Goal: Information Seeking & Learning: Find specific fact

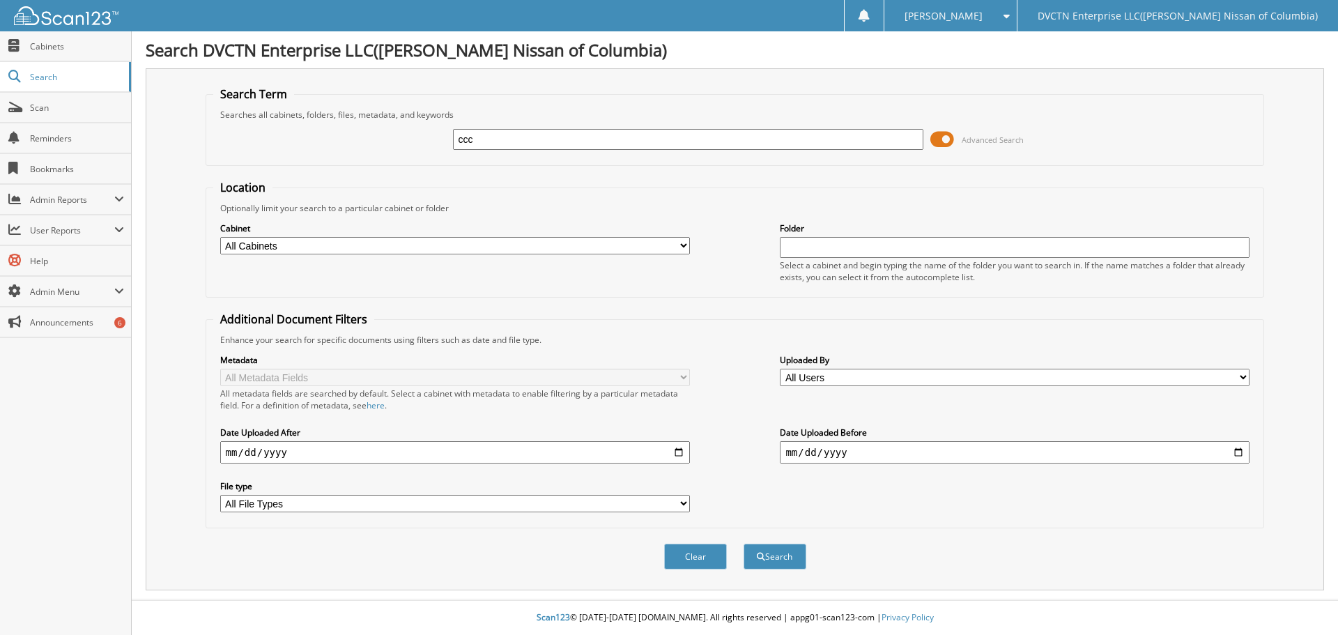
type input "ccc"
click at [744, 544] on button "Search" at bounding box center [775, 557] width 63 height 26
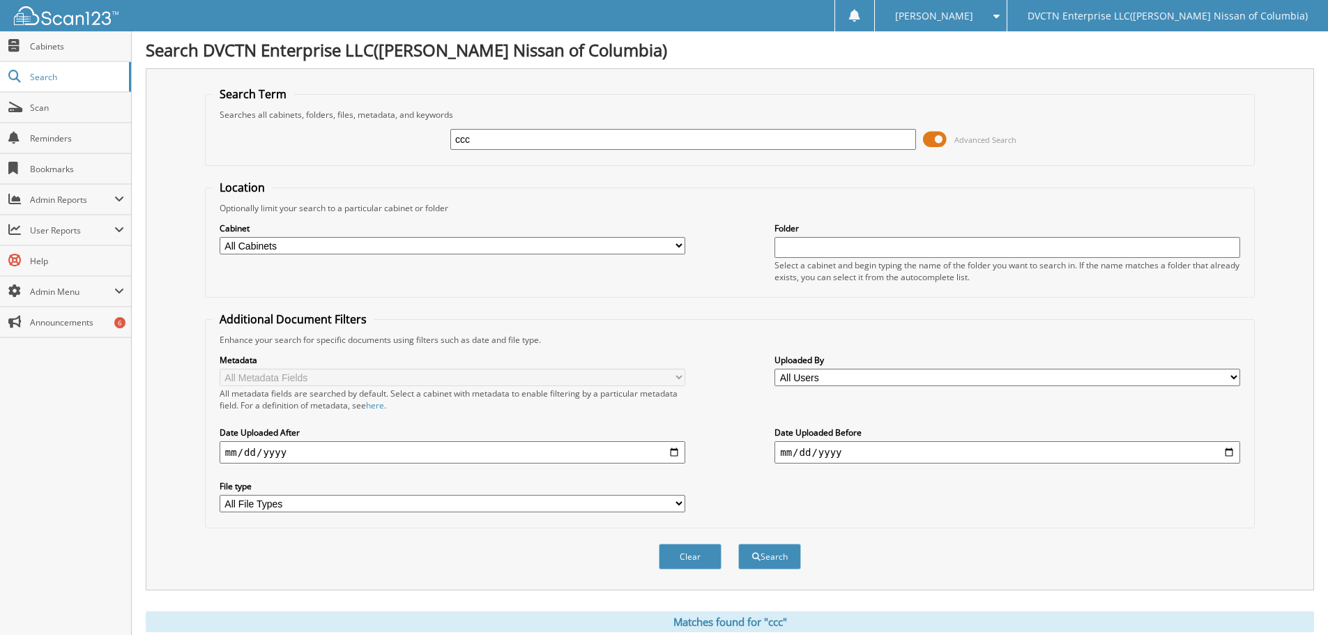
click at [933, 135] on span at bounding box center [935, 139] width 24 height 21
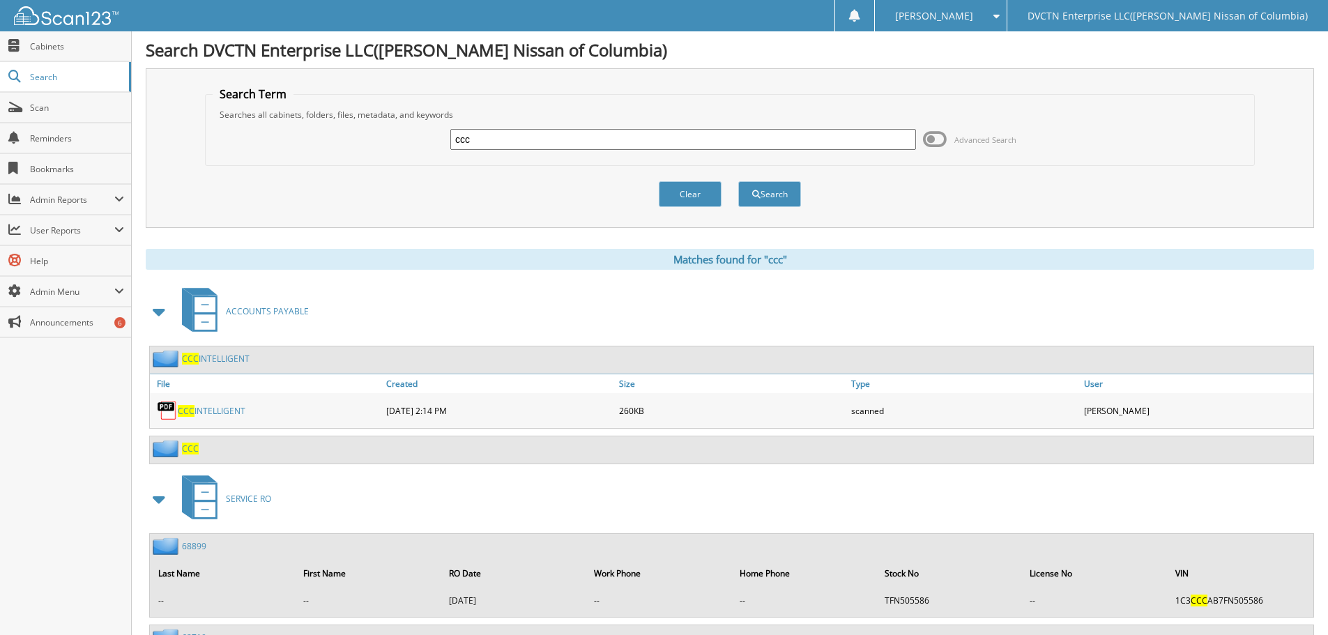
click at [199, 353] on link "CCC INTELLIGENT" at bounding box center [216, 359] width 68 height 12
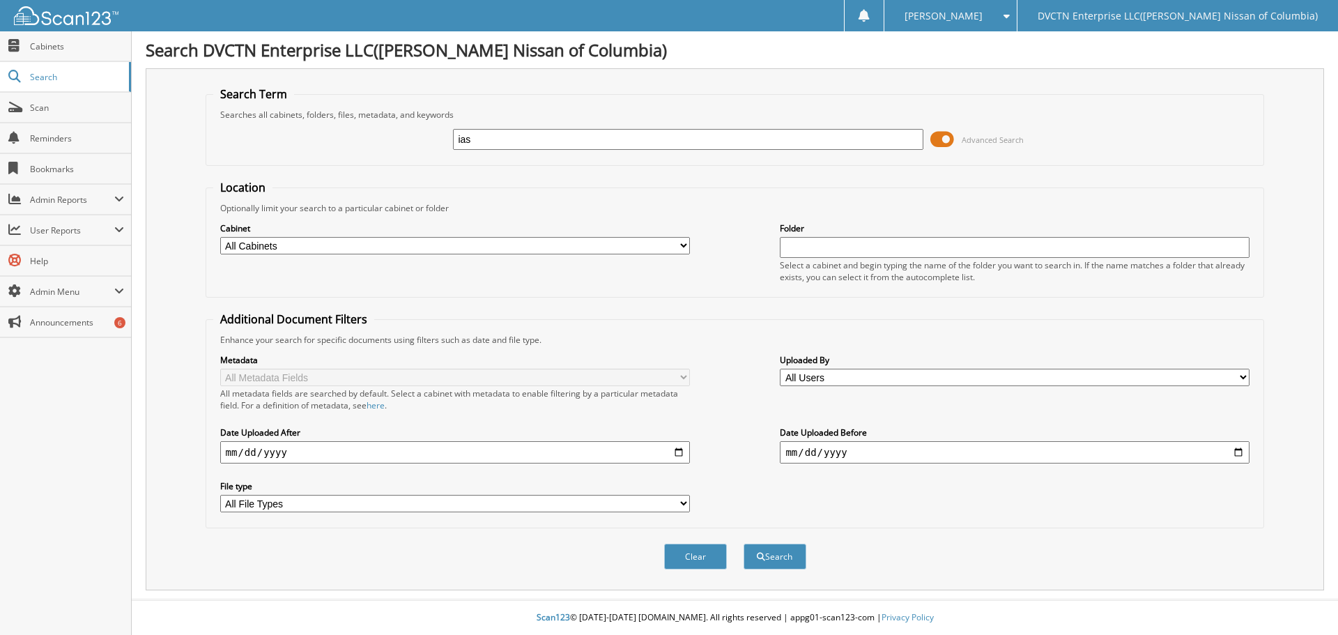
type input "ias"
click at [744, 544] on button "Search" at bounding box center [775, 557] width 63 height 26
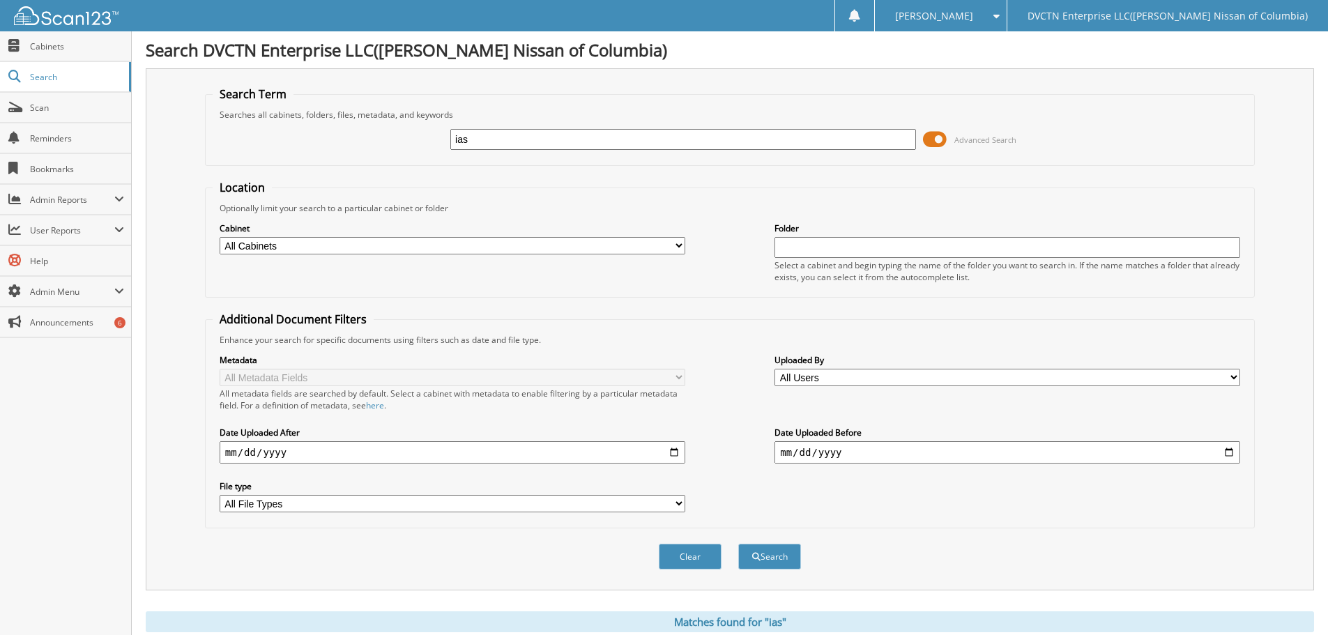
click at [926, 142] on span at bounding box center [935, 139] width 24 height 21
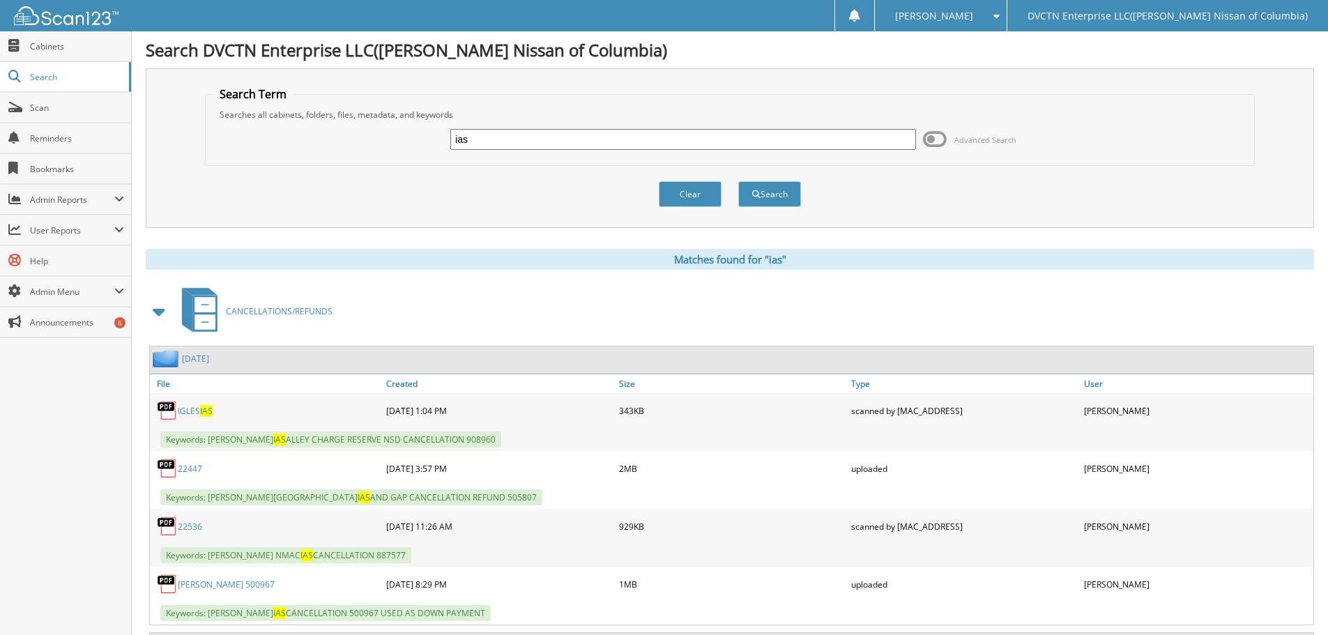
click at [157, 306] on span at bounding box center [160, 311] width 20 height 25
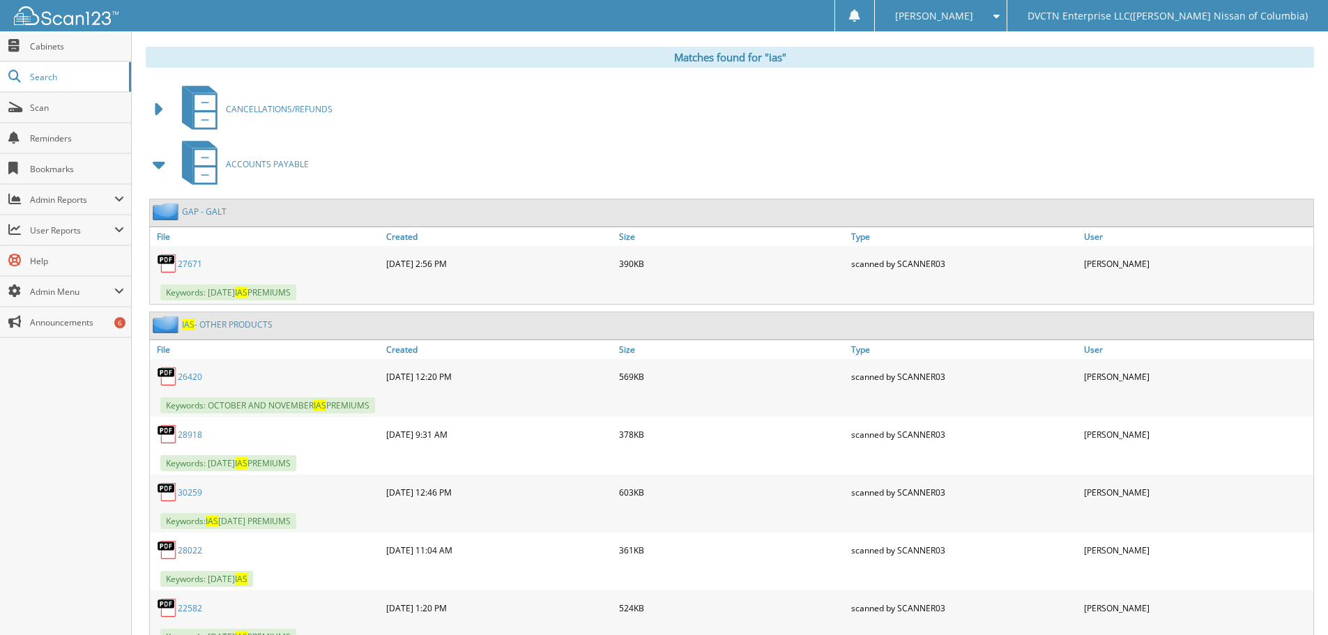
scroll to position [279, 0]
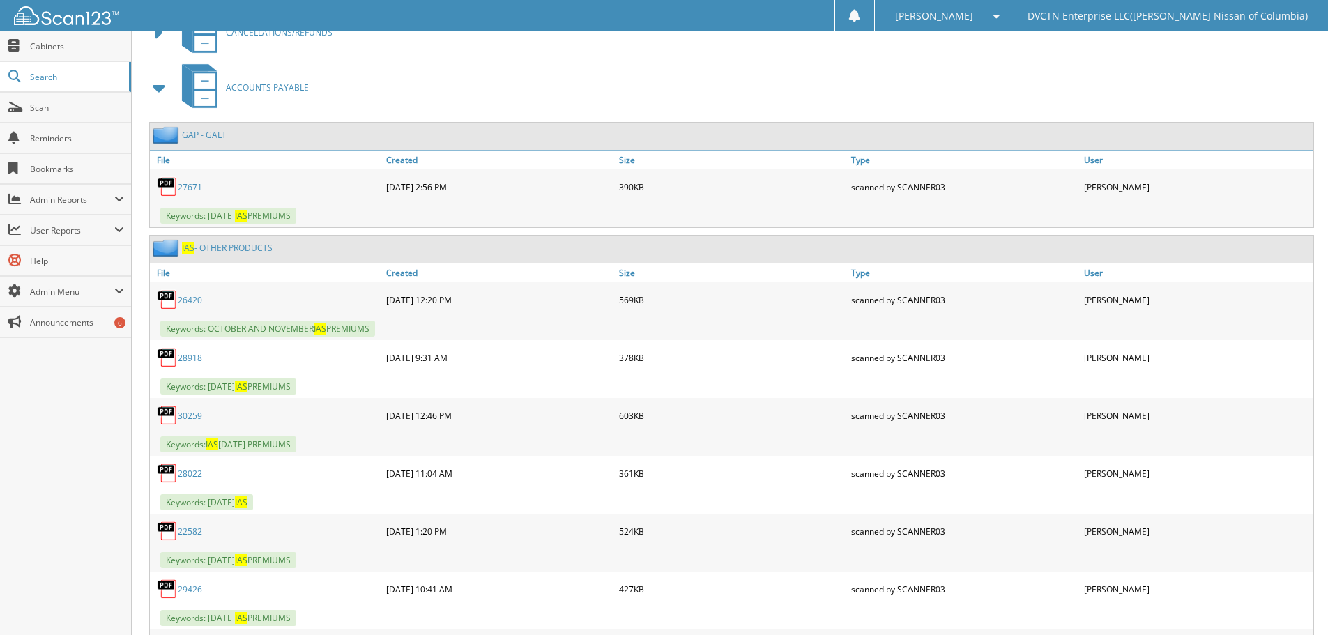
click at [399, 277] on link "Created" at bounding box center [499, 272] width 233 height 19
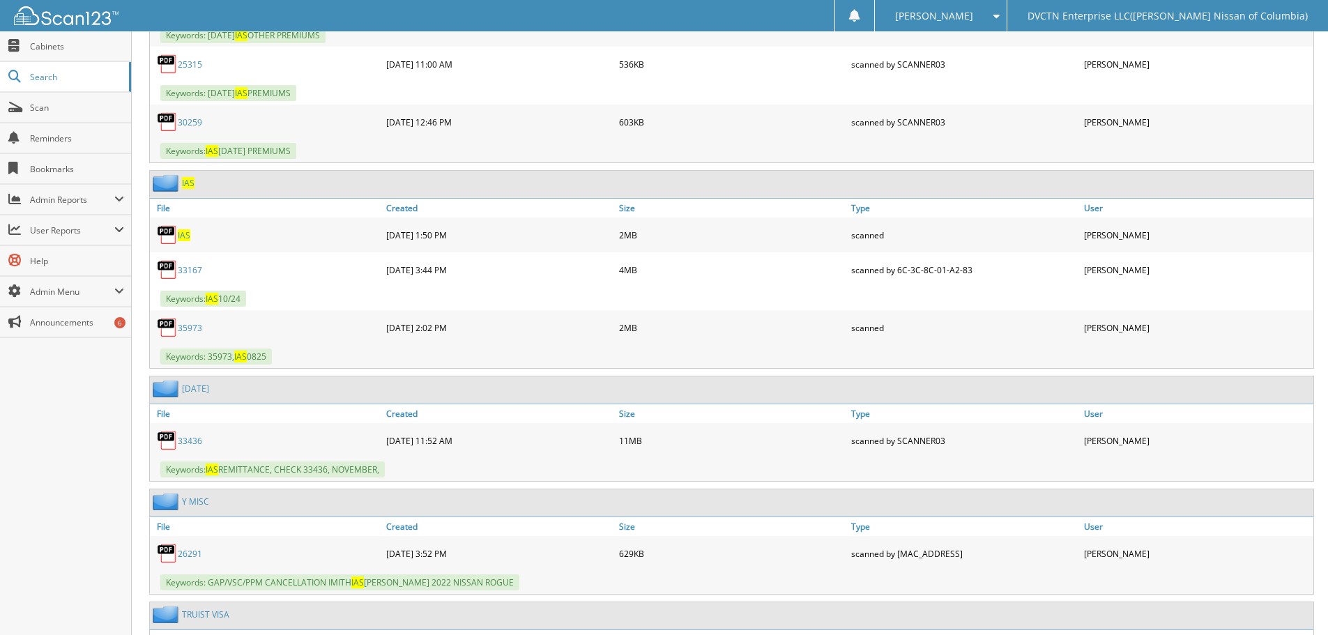
scroll to position [2439, 0]
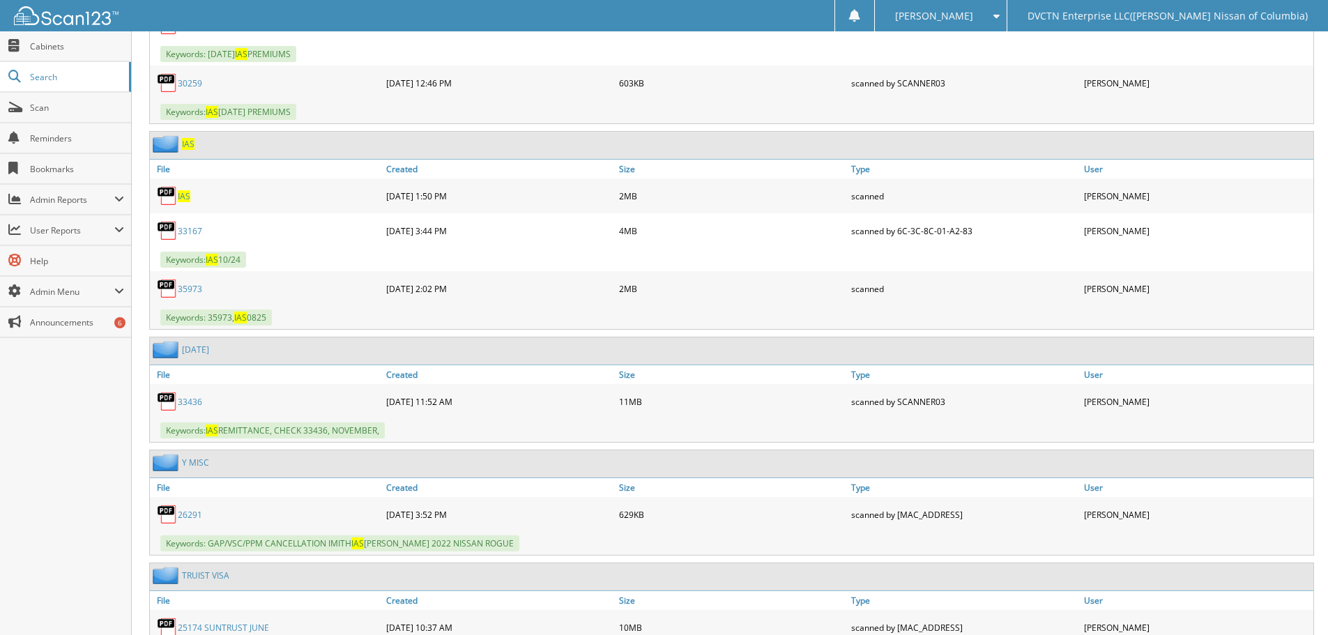
click at [187, 226] on link "33167" at bounding box center [190, 231] width 24 height 12
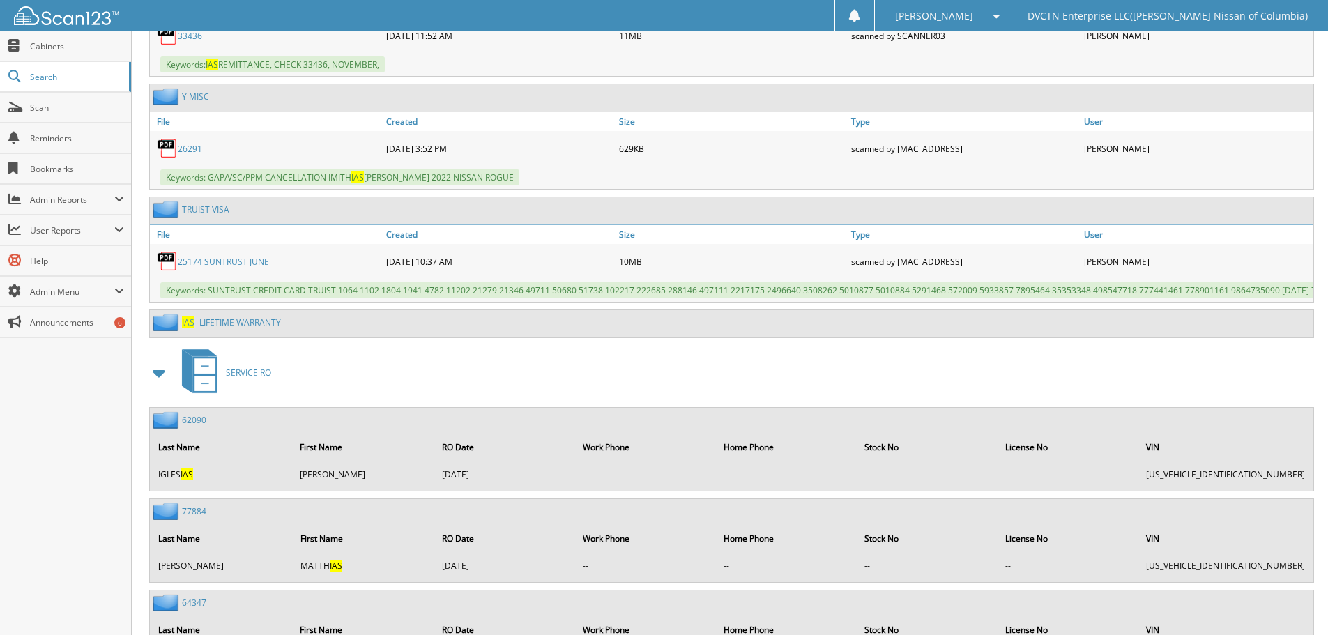
scroll to position [2788, 0]
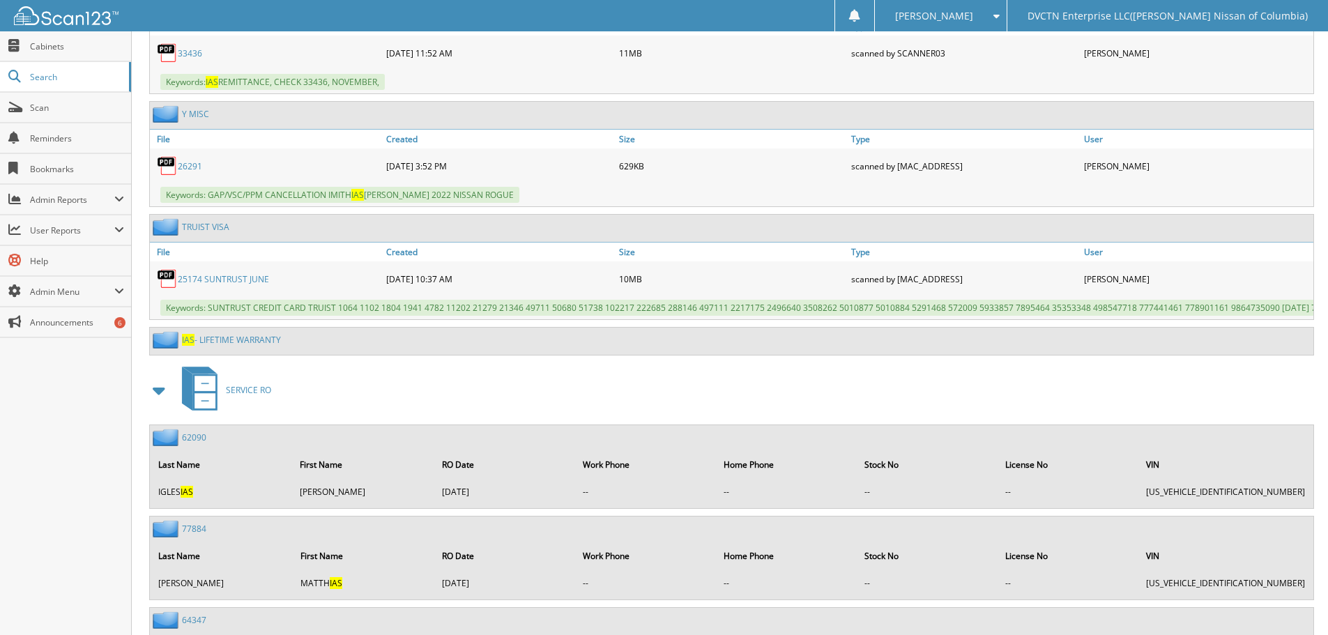
click at [164, 396] on span at bounding box center [160, 390] width 20 height 25
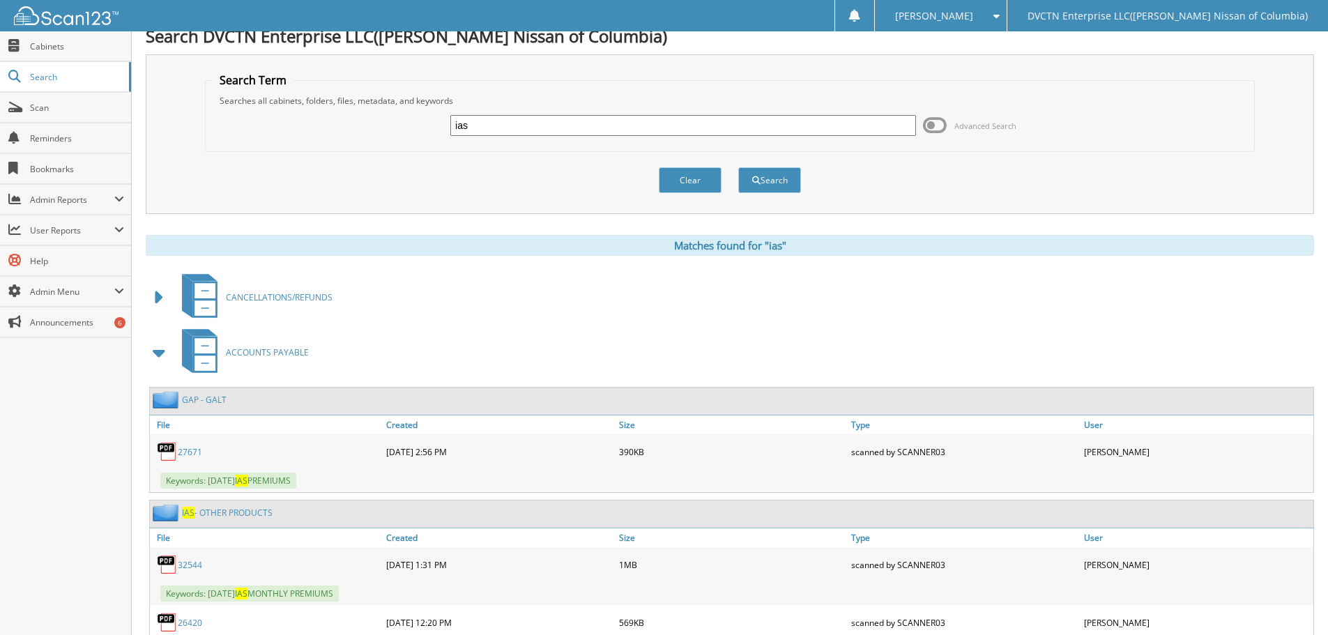
scroll to position [0, 0]
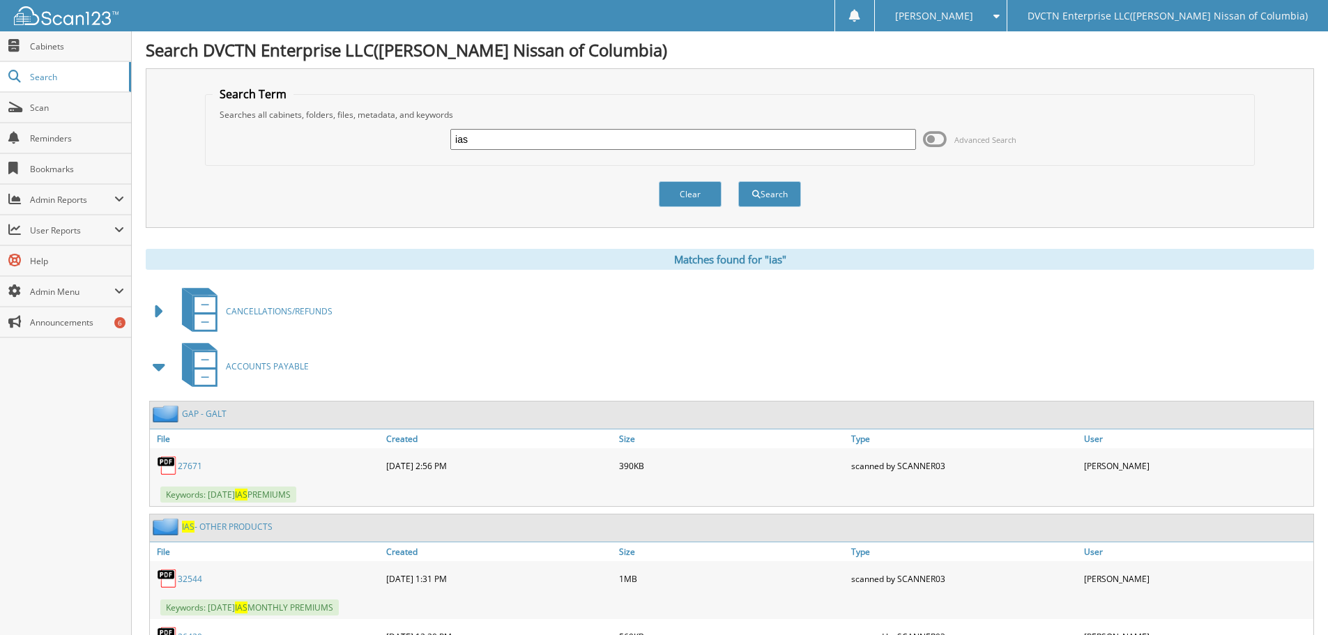
click at [154, 306] on span at bounding box center [160, 311] width 20 height 25
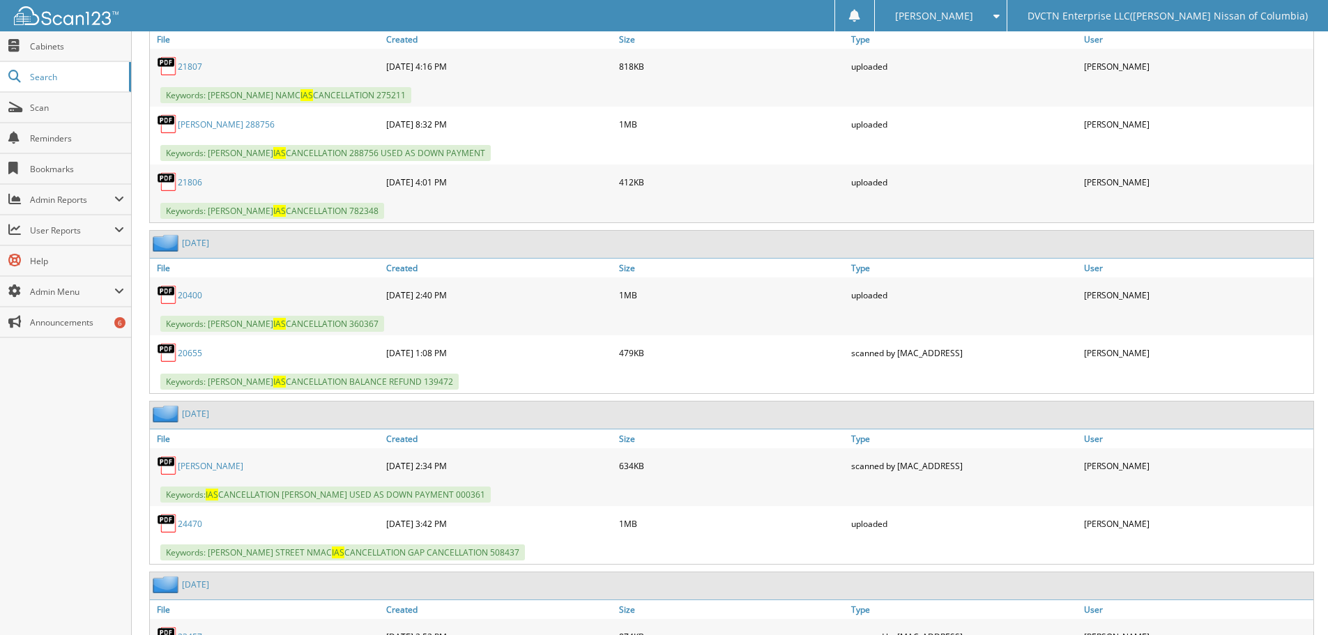
scroll to position [1045, 0]
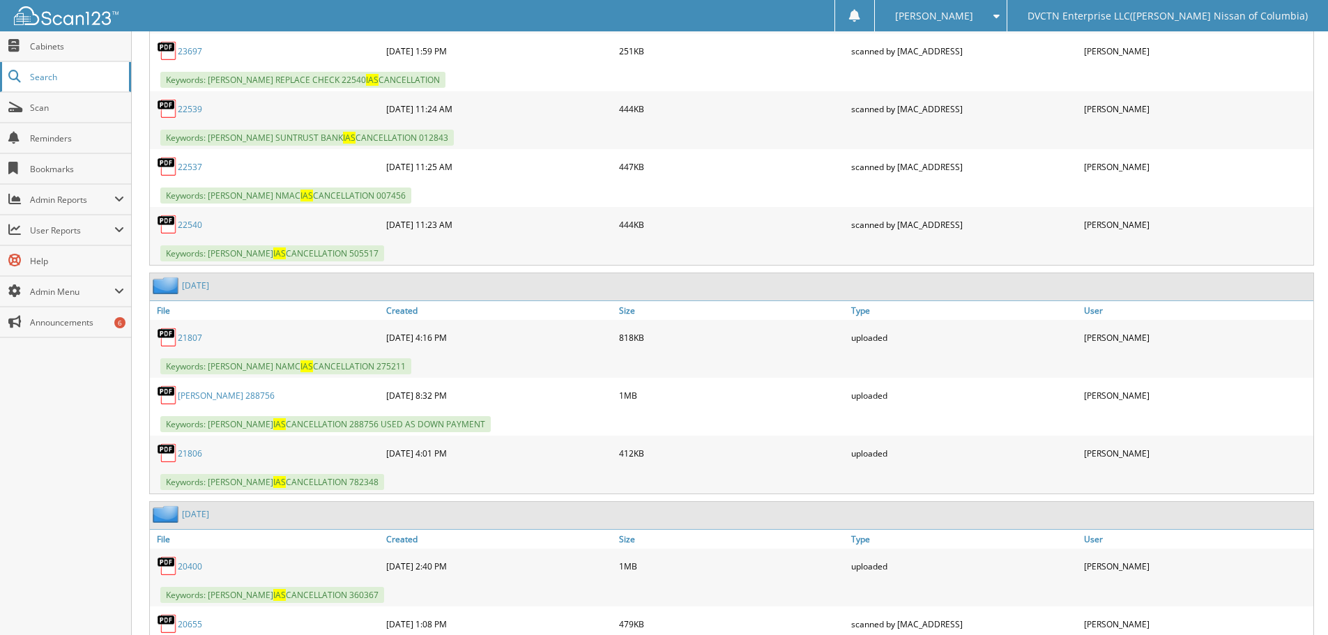
drag, startPoint x: 52, startPoint y: 75, endPoint x: 68, endPoint y: 71, distance: 16.4
click at [52, 75] on span "Search" at bounding box center [76, 77] width 92 height 12
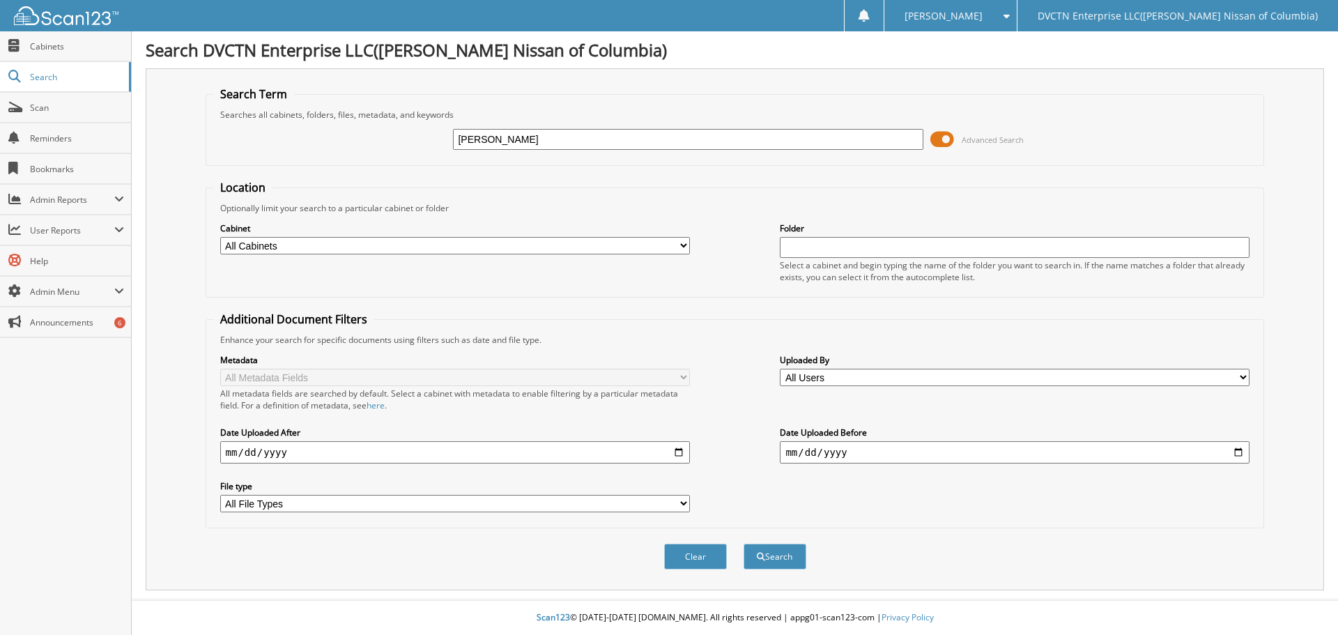
drag, startPoint x: 520, startPoint y: 145, endPoint x: 371, endPoint y: 136, distance: 149.4
click at [371, 136] on div "[PERSON_NAME] Advanced Search" at bounding box center [735, 140] width 1044 height 38
type input "s"
type input "[PERSON_NAME]"
click at [744, 544] on button "Search" at bounding box center [775, 557] width 63 height 26
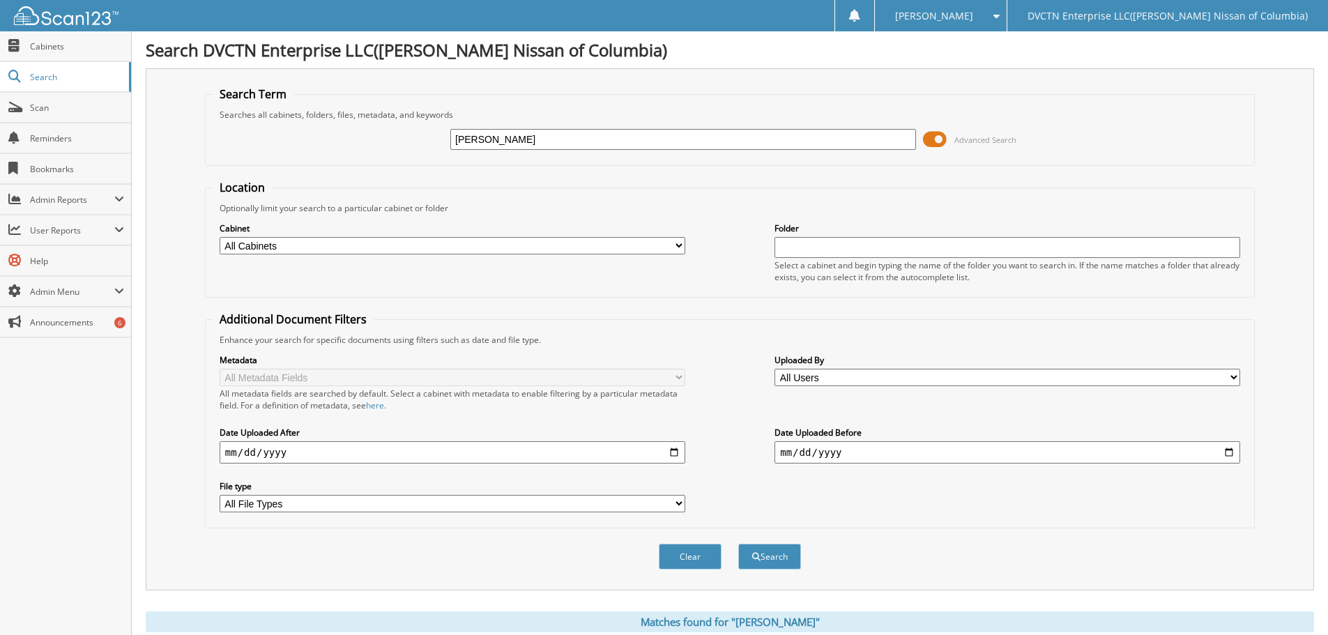
click at [923, 139] on span at bounding box center [935, 139] width 24 height 21
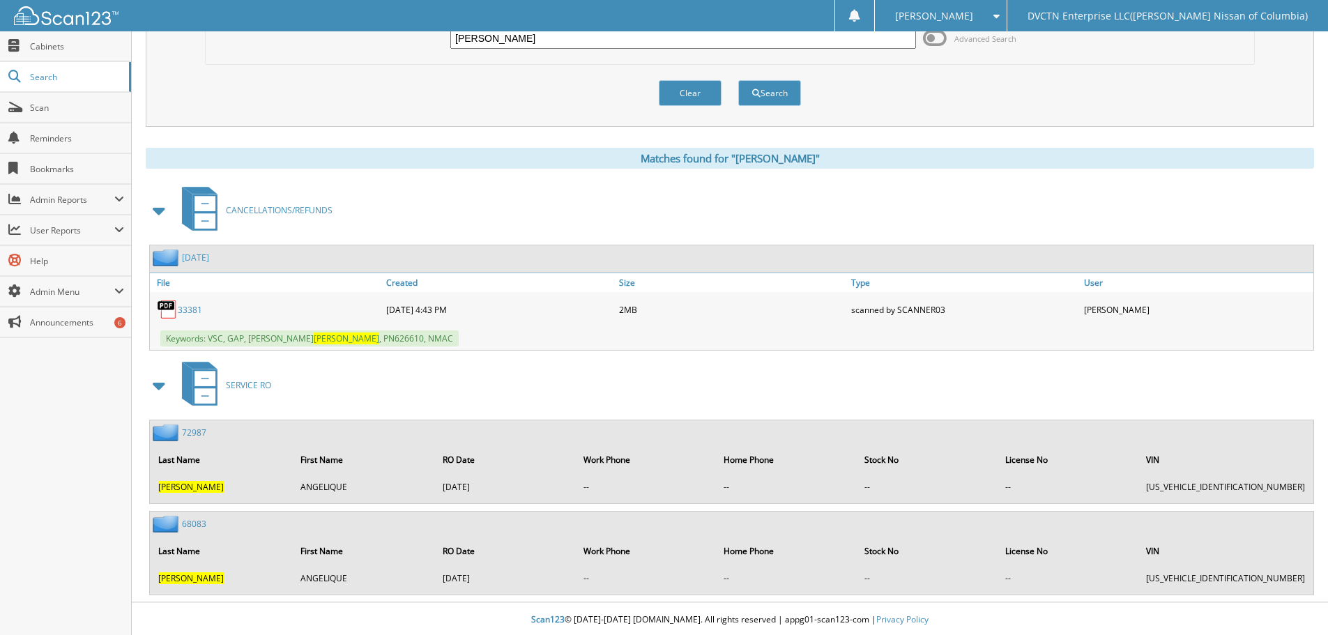
scroll to position [103, 0]
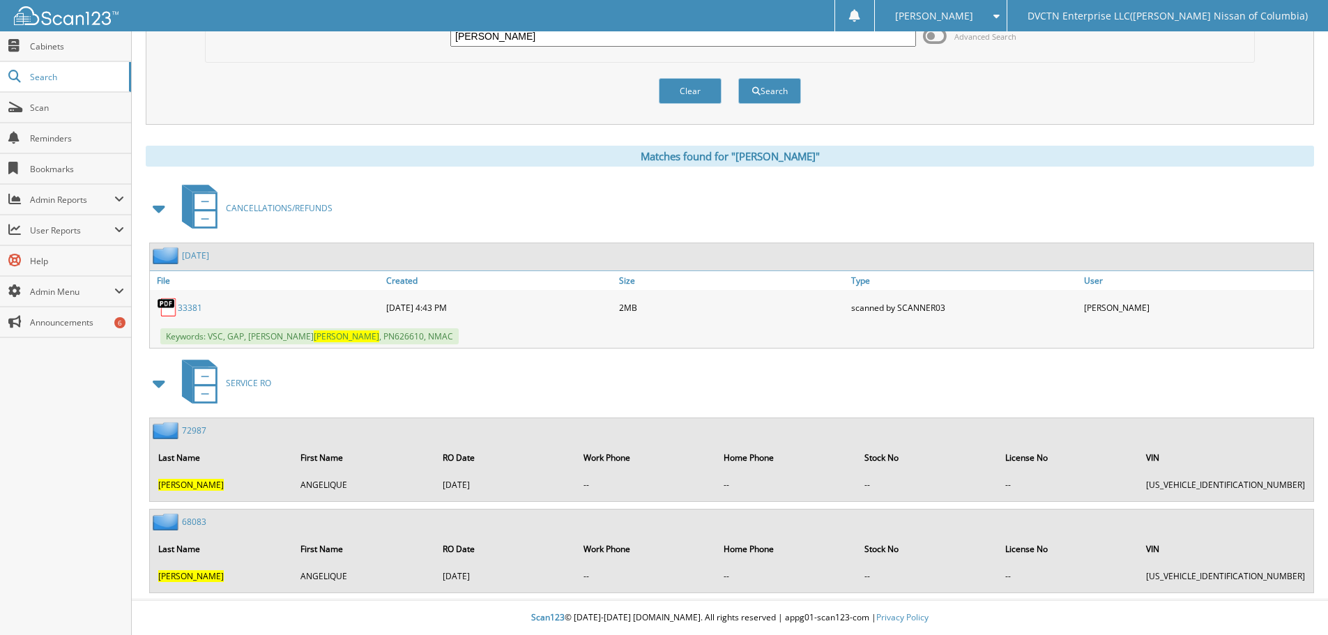
click at [194, 311] on link "33381" at bounding box center [190, 308] width 24 height 12
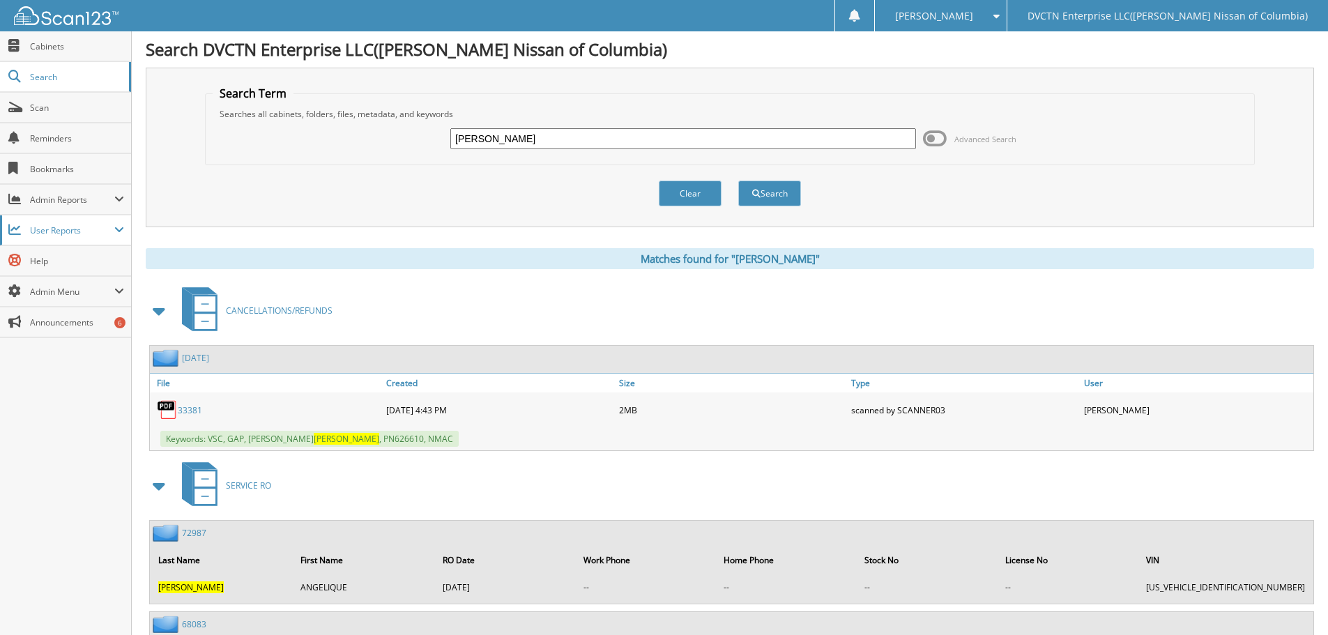
scroll to position [0, 0]
click at [190, 409] on link "33381" at bounding box center [190, 411] width 24 height 12
drag, startPoint x: 542, startPoint y: 141, endPoint x: 274, endPoint y: 128, distance: 268.7
click at [288, 128] on div "STIDHAM Advanced Search" at bounding box center [730, 140] width 1034 height 38
type input "626610"
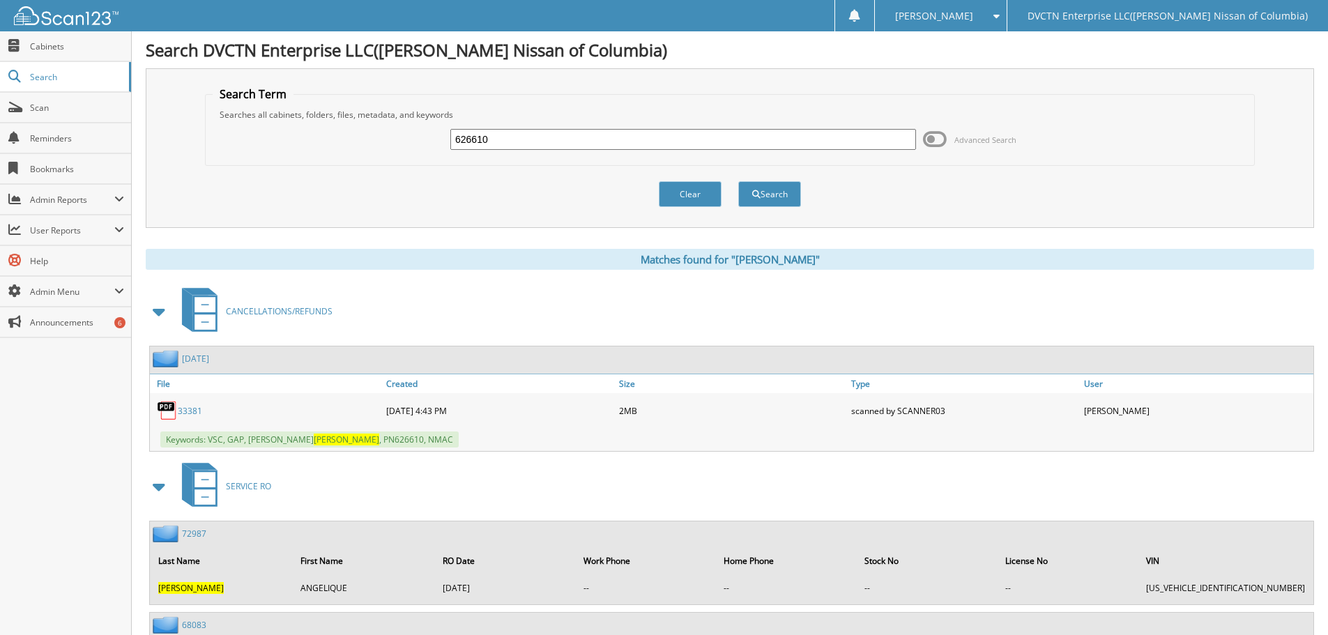
click at [738, 181] on button "Search" at bounding box center [769, 194] width 63 height 26
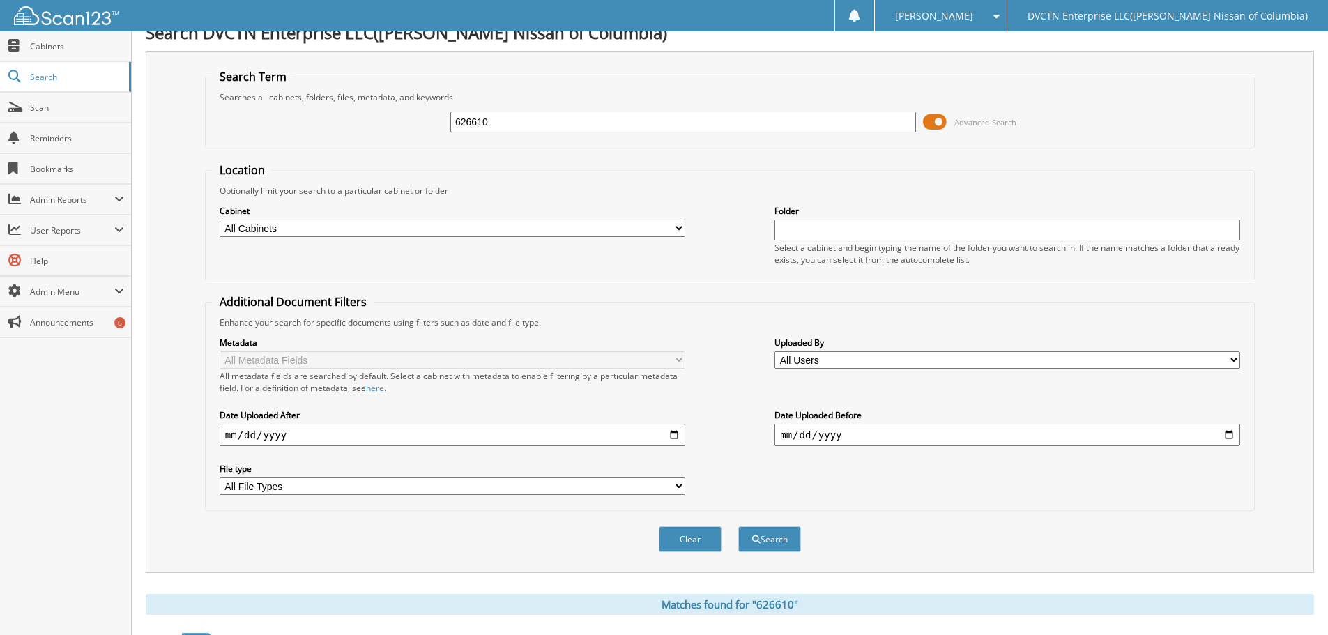
scroll to position [222, 0]
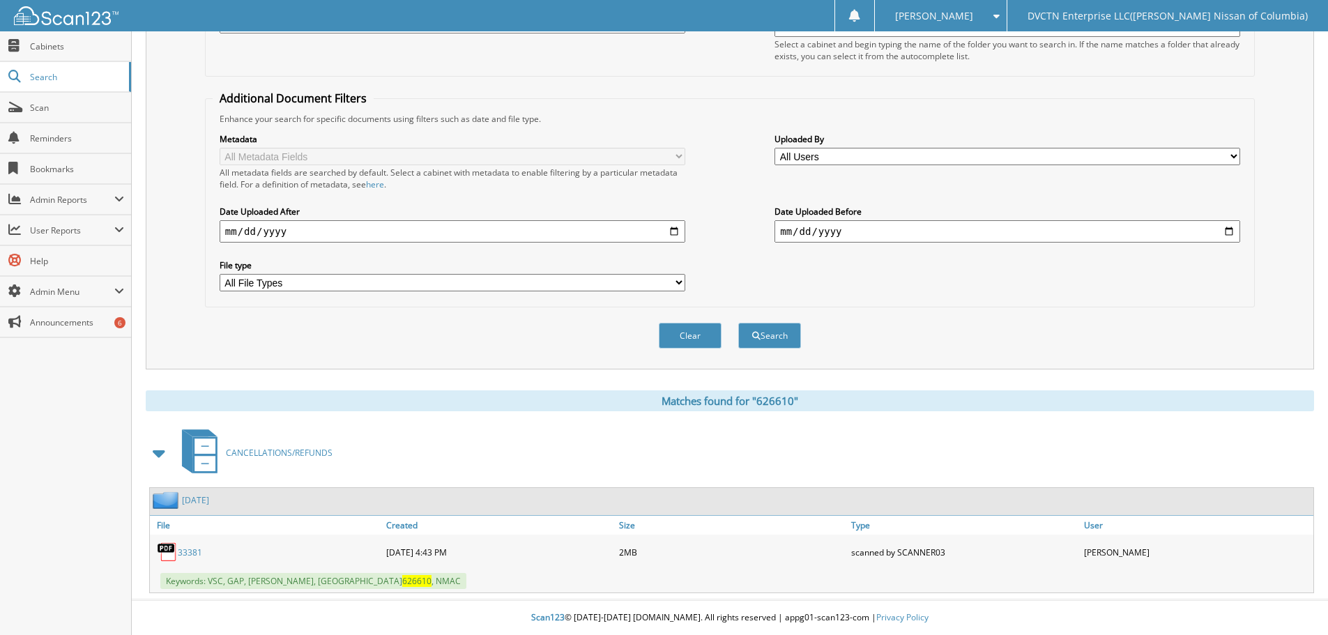
click at [973, 12] on span "[PERSON_NAME]" at bounding box center [934, 16] width 78 height 8
click at [1002, 68] on link "Logout" at bounding box center [941, 68] width 132 height 24
